Goal: Task Accomplishment & Management: Use online tool/utility

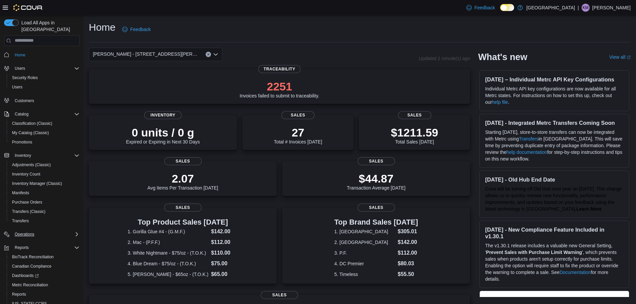
scroll to position [22, 0]
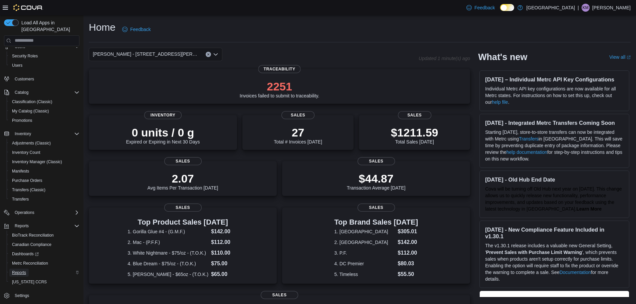
click at [26, 269] on link "Reports" at bounding box center [18, 273] width 19 height 8
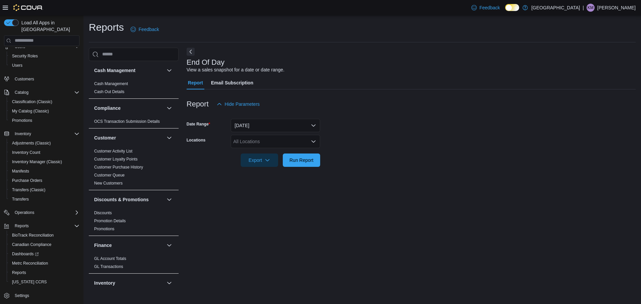
click at [306, 167] on div at bounding box center [411, 171] width 449 height 8
click at [309, 162] on span "Run Report" at bounding box center [301, 160] width 24 height 7
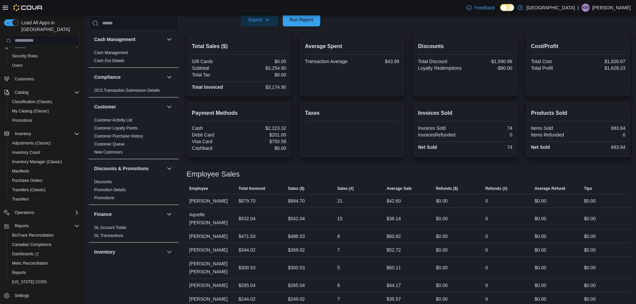
scroll to position [146, 0]
